Goal: Navigation & Orientation: Find specific page/section

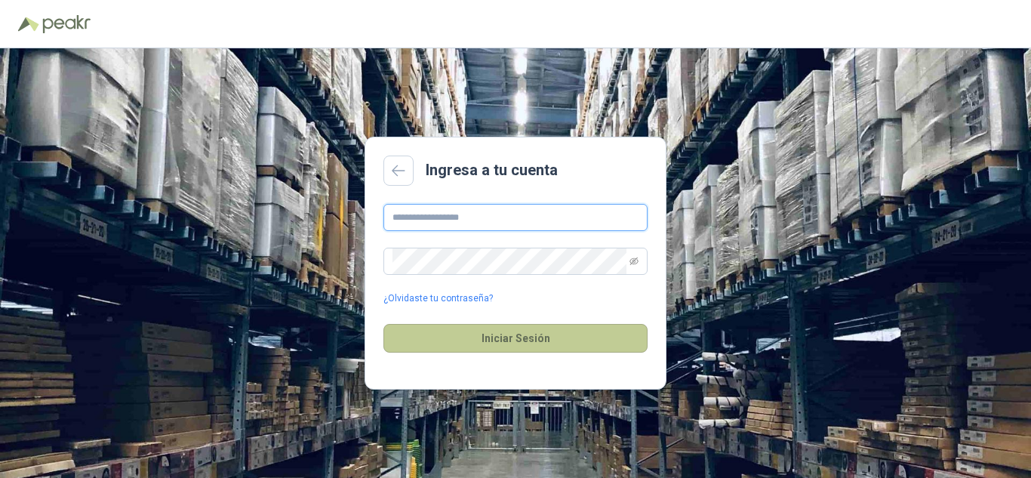
type input "**********"
click at [522, 341] on button "Iniciar Sesión" at bounding box center [516, 338] width 264 height 29
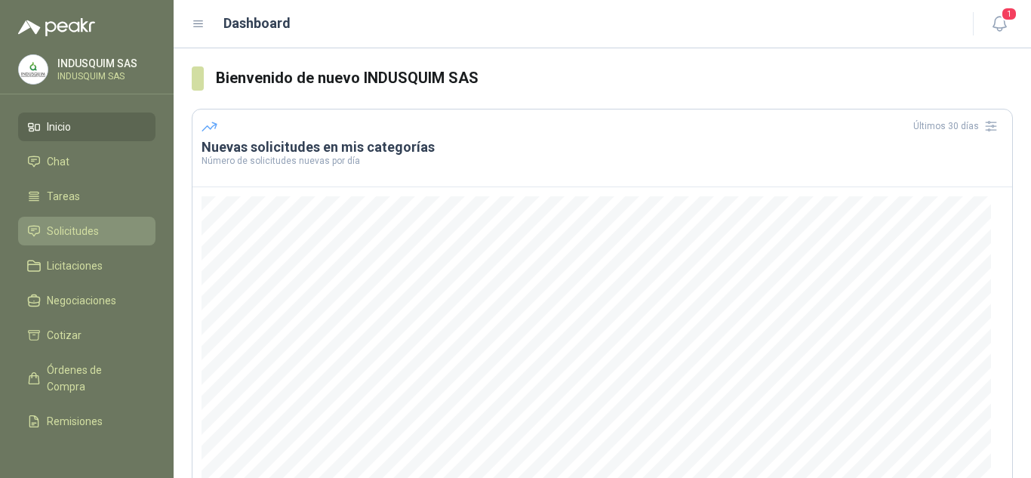
click at [101, 238] on li "Solicitudes" at bounding box center [86, 231] width 119 height 17
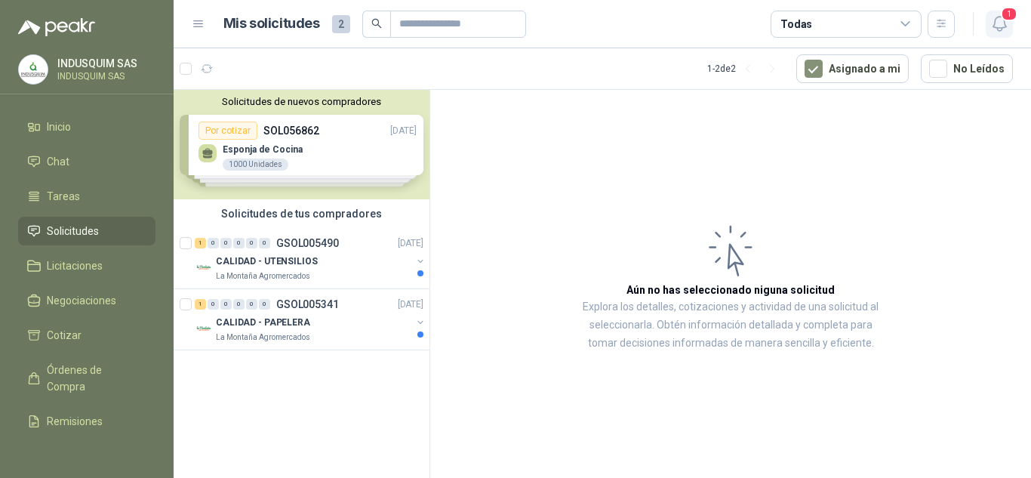
click at [1005, 23] on icon "button" at bounding box center [999, 24] width 13 height 14
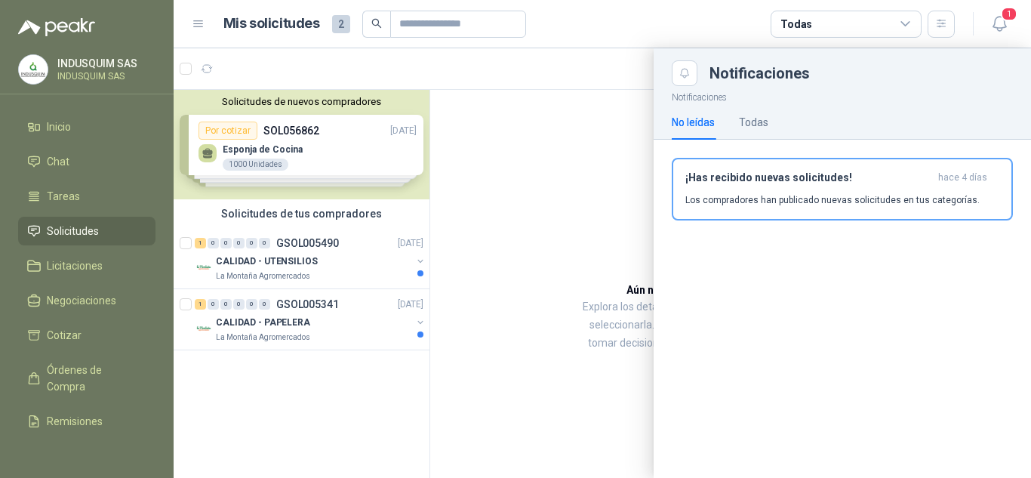
click at [631, 239] on div at bounding box center [603, 263] width 858 height 430
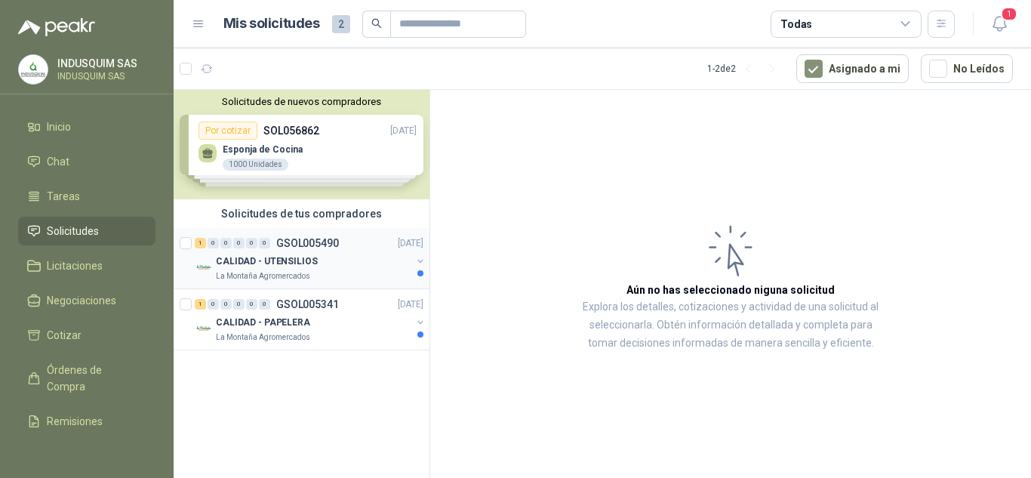
click at [337, 261] on div "CALIDAD - UTENSILIOS" at bounding box center [314, 261] width 196 height 18
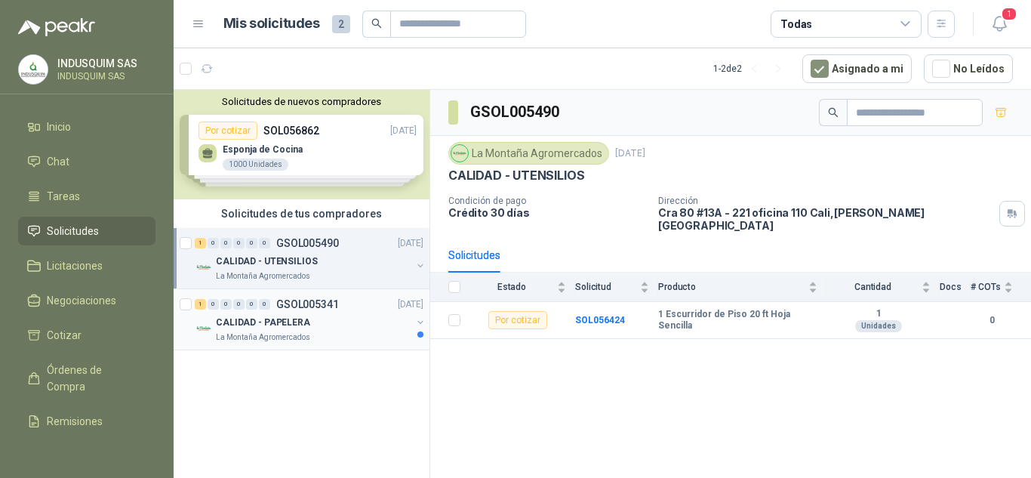
click at [305, 315] on div "CALIDAD - PAPELERA" at bounding box center [314, 322] width 196 height 18
click at [344, 259] on div "CALIDAD - UTENSILIOS" at bounding box center [314, 261] width 196 height 18
click at [41, 190] on li "Tareas" at bounding box center [86, 196] width 119 height 17
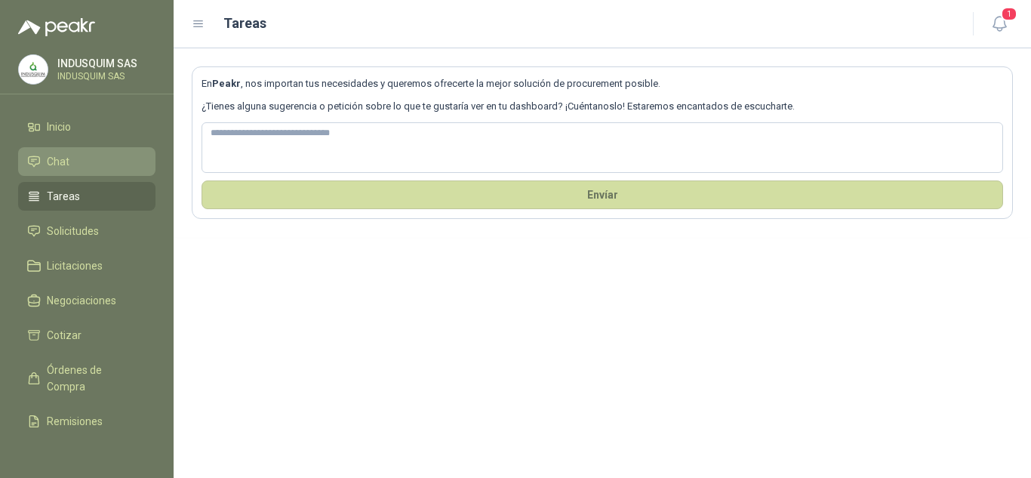
click at [63, 159] on span "Chat" at bounding box center [58, 161] width 23 height 17
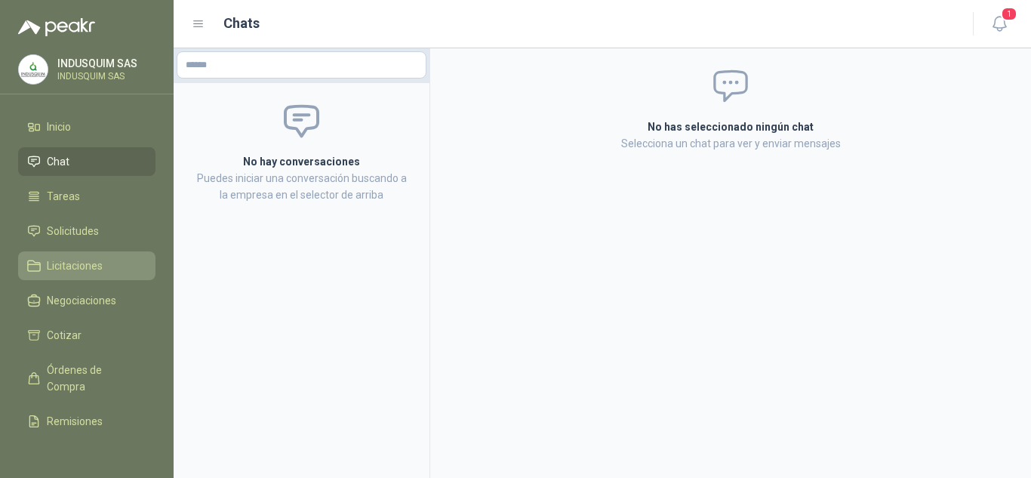
click at [69, 263] on span "Licitaciones" at bounding box center [75, 265] width 56 height 17
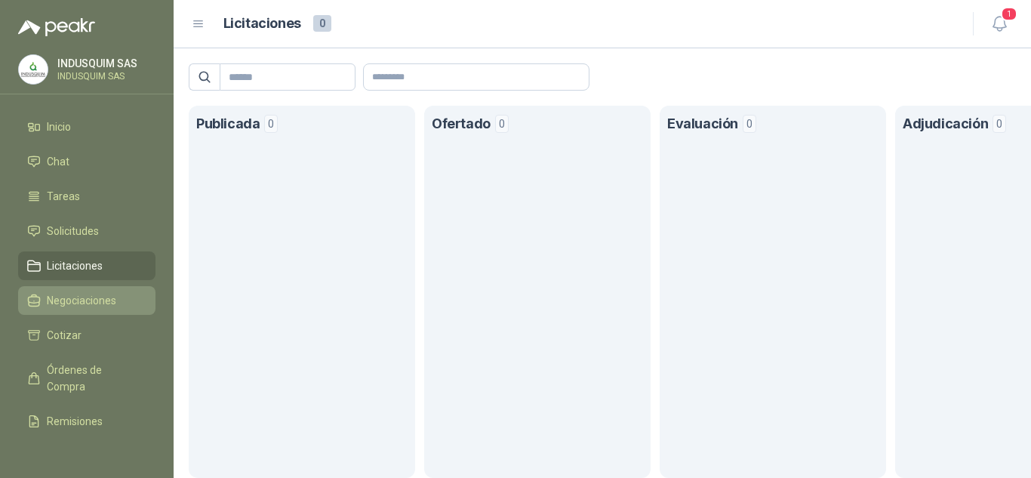
click at [66, 297] on span "Negociaciones" at bounding box center [81, 300] width 69 height 17
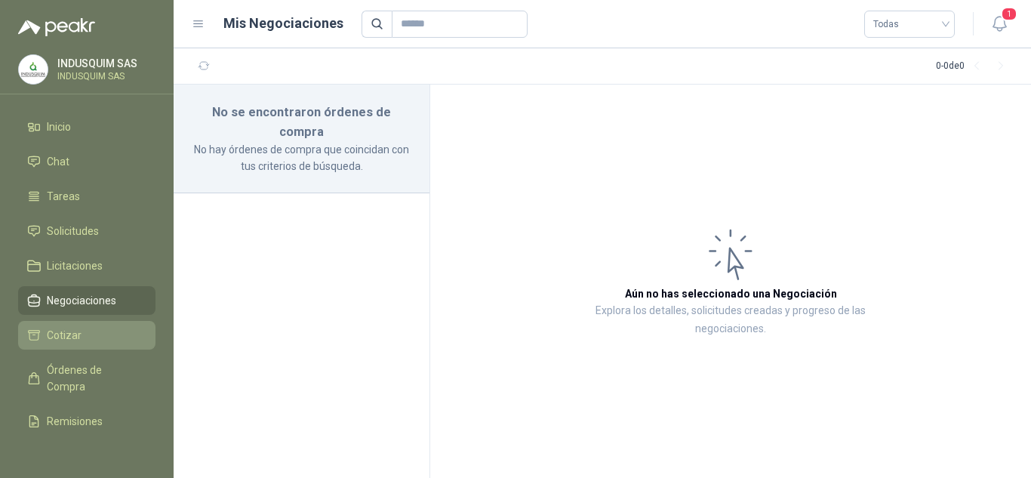
click at [65, 327] on span "Cotizar" at bounding box center [64, 335] width 35 height 17
